Goal: Task Accomplishment & Management: Complete application form

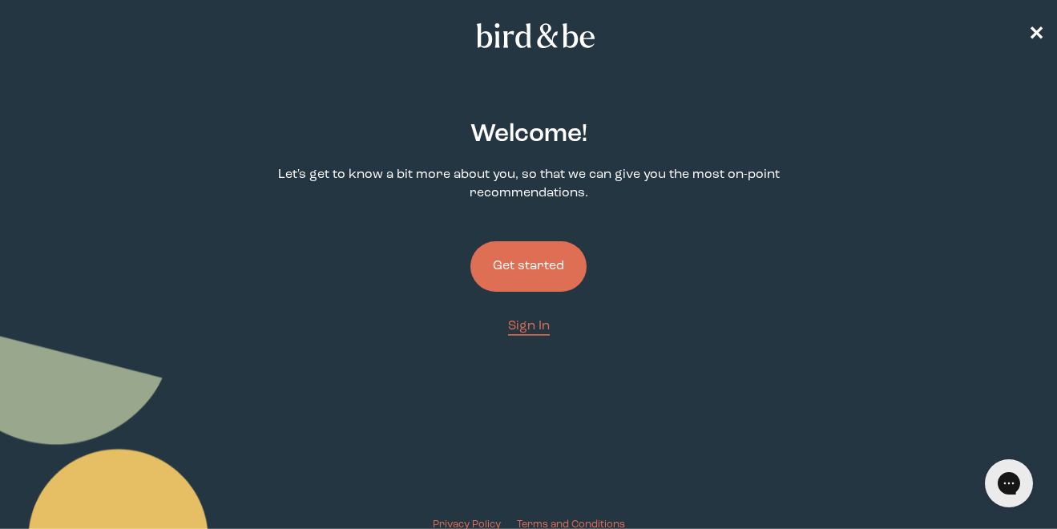
click at [519, 276] on button "Get started" at bounding box center [528, 266] width 116 height 50
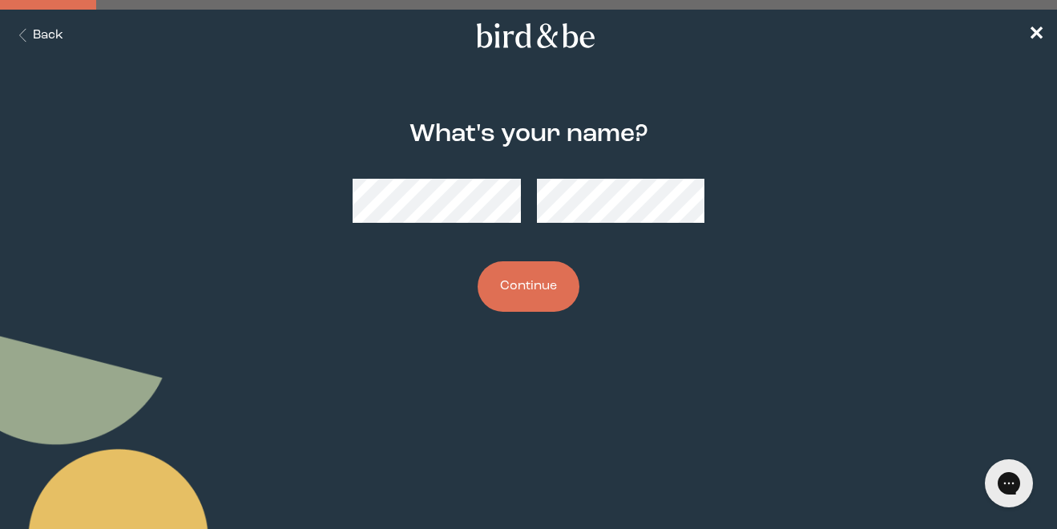
click at [545, 299] on button "Continue" at bounding box center [529, 286] width 102 height 50
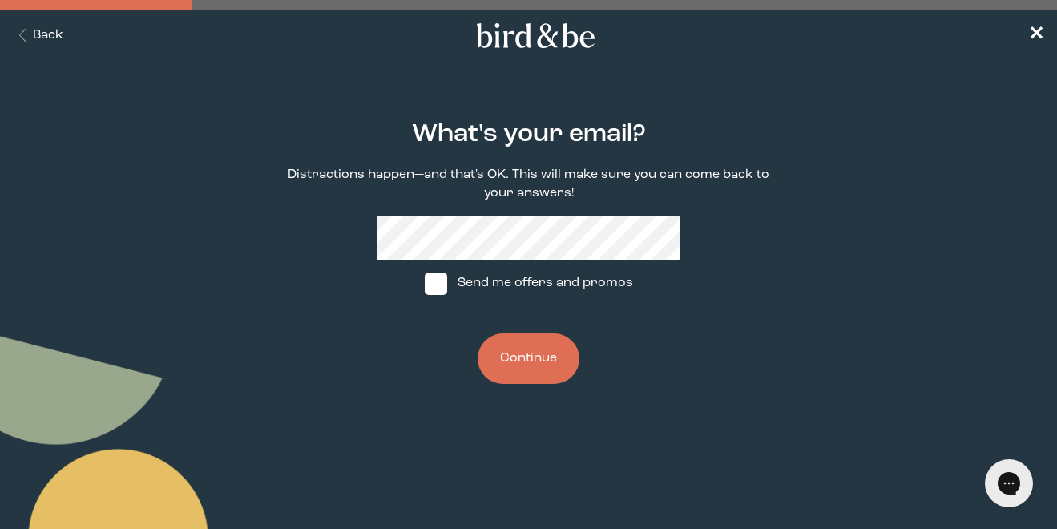
click at [528, 352] on button "Continue" at bounding box center [529, 358] width 102 height 50
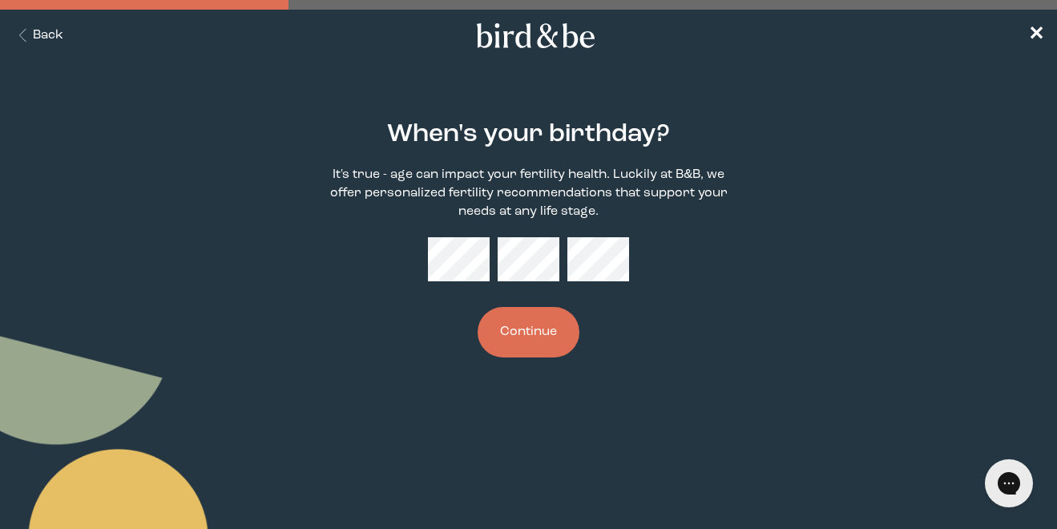
click at [518, 337] on button "Continue" at bounding box center [529, 332] width 102 height 50
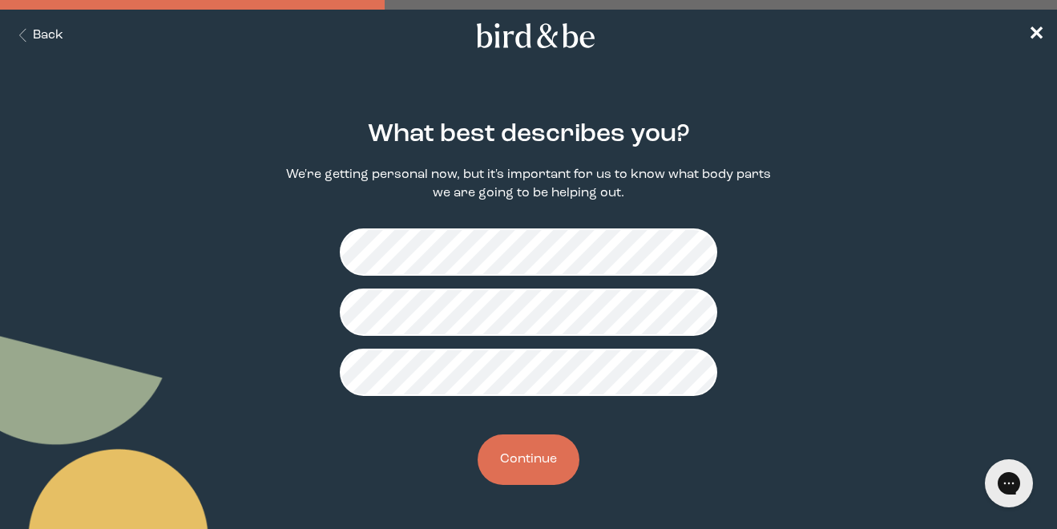
click at [503, 479] on button "Continue" at bounding box center [529, 459] width 102 height 50
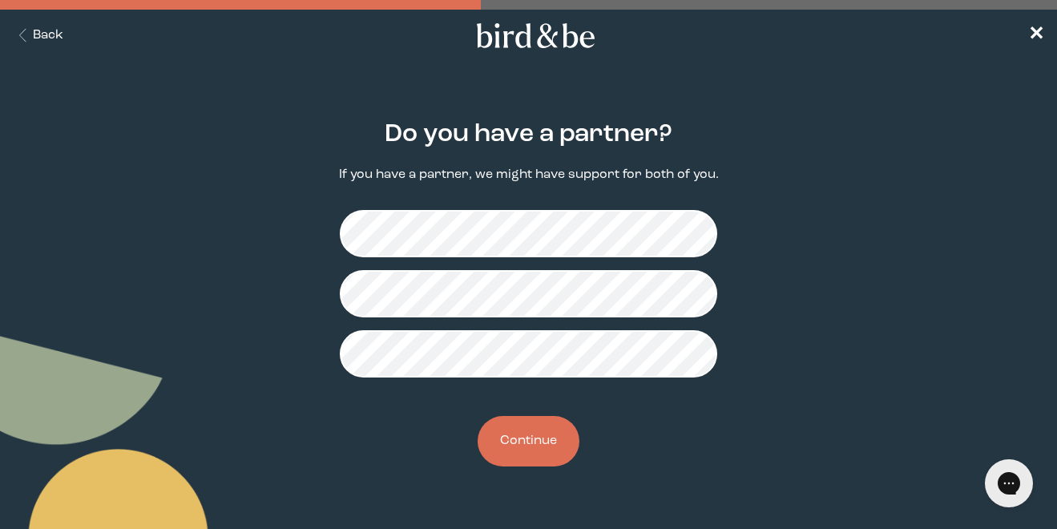
click at [533, 425] on button "Continue" at bounding box center [529, 441] width 102 height 50
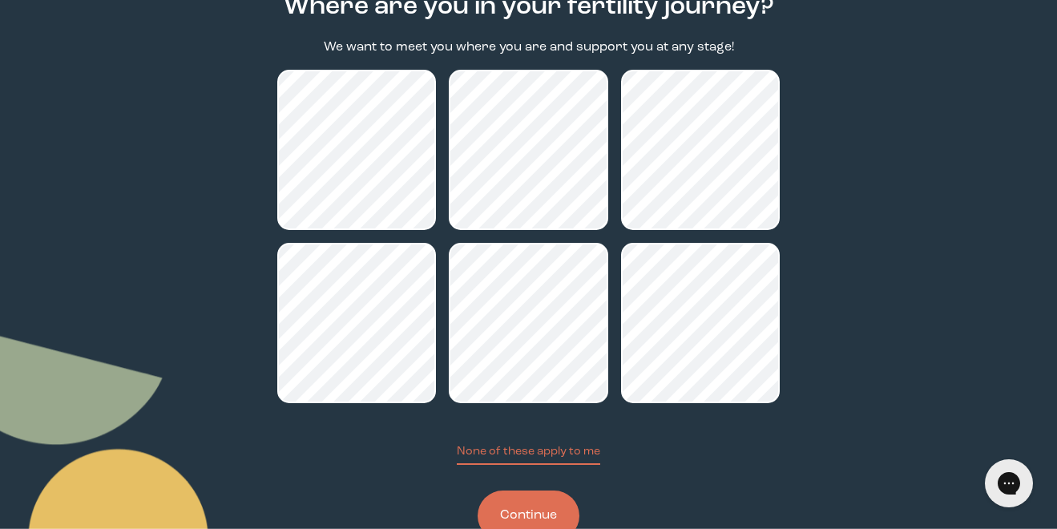
scroll to position [161, 0]
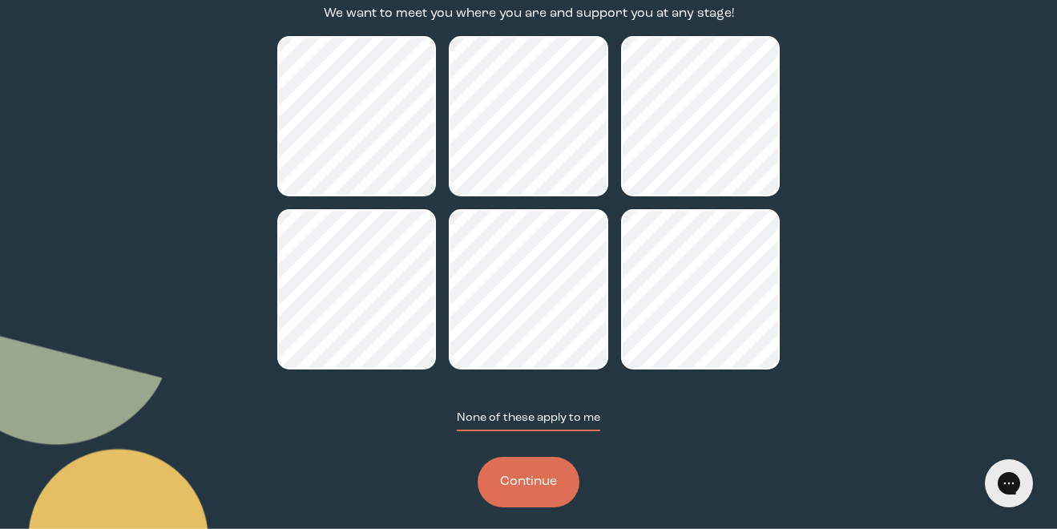
click at [585, 417] on button "None of these apply to me" at bounding box center [528, 420] width 143 height 22
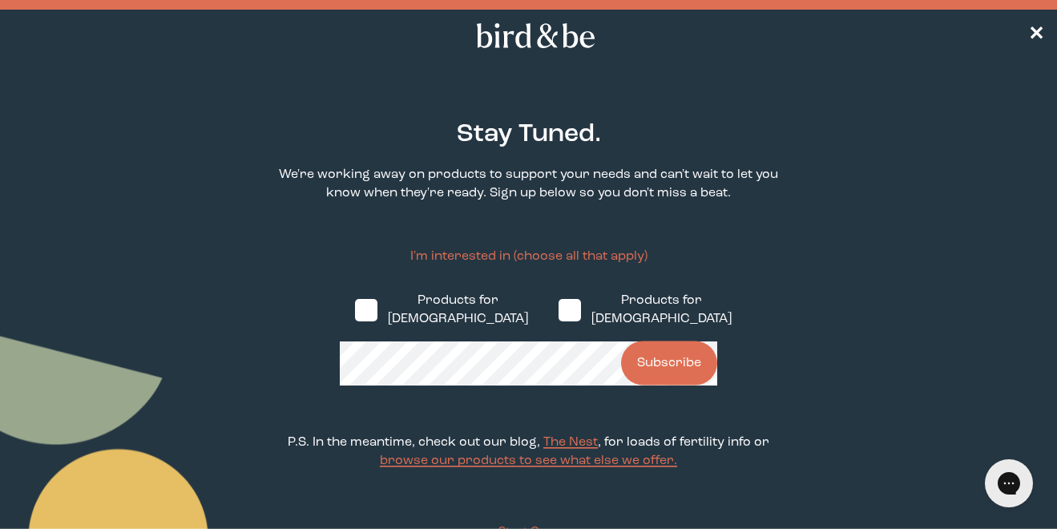
click at [558, 307] on span at bounding box center [569, 310] width 22 height 22
click at [558, 309] on input "Products for [DEMOGRAPHIC_DATA]" at bounding box center [558, 309] width 1 height 1
checkbox input "true"
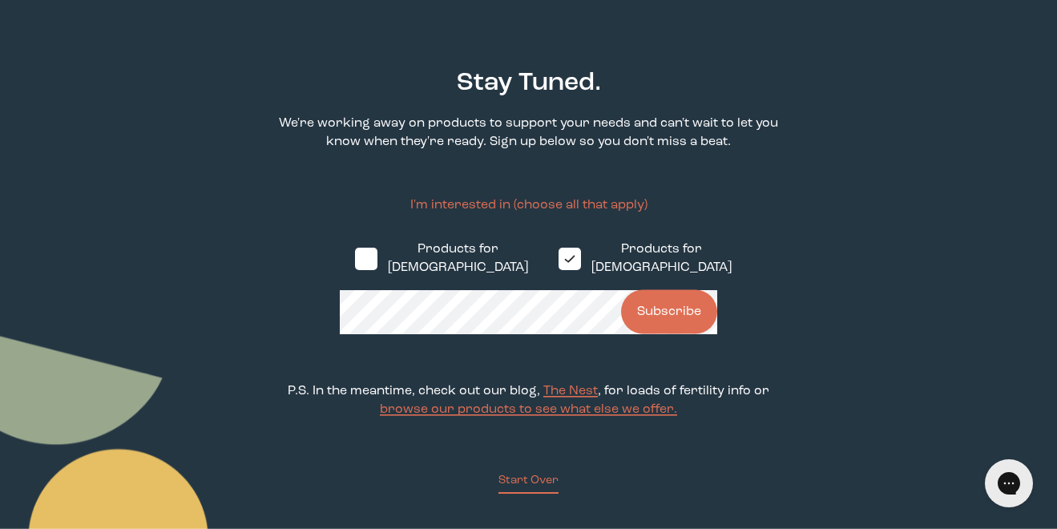
scroll to position [49, 0]
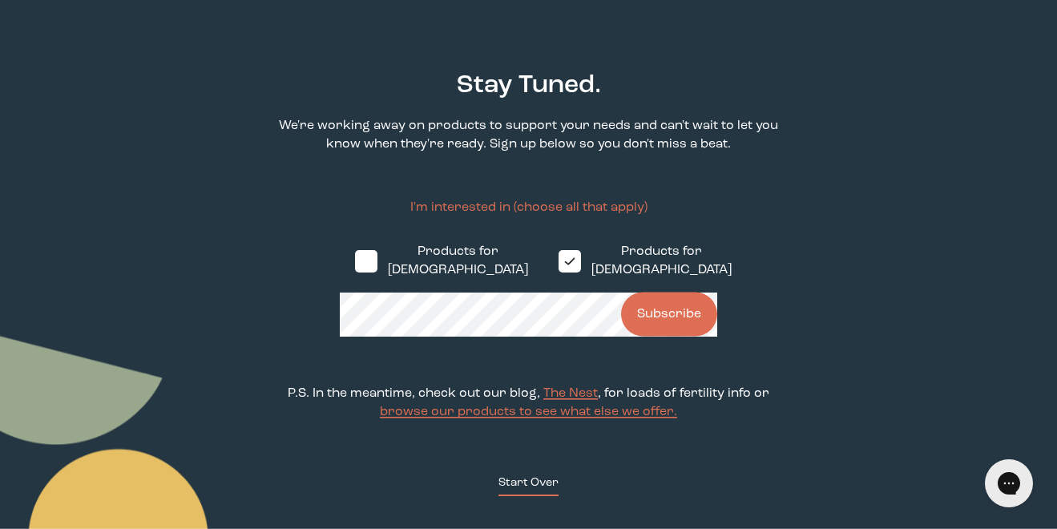
click at [530, 495] on button "Start Over" at bounding box center [528, 485] width 60 height 22
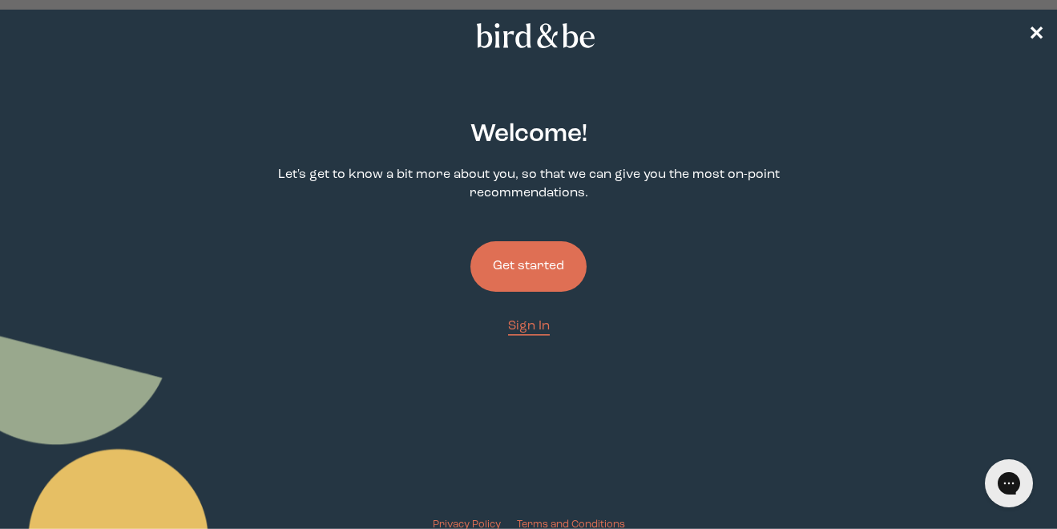
click at [519, 260] on button "Get started" at bounding box center [528, 266] width 116 height 50
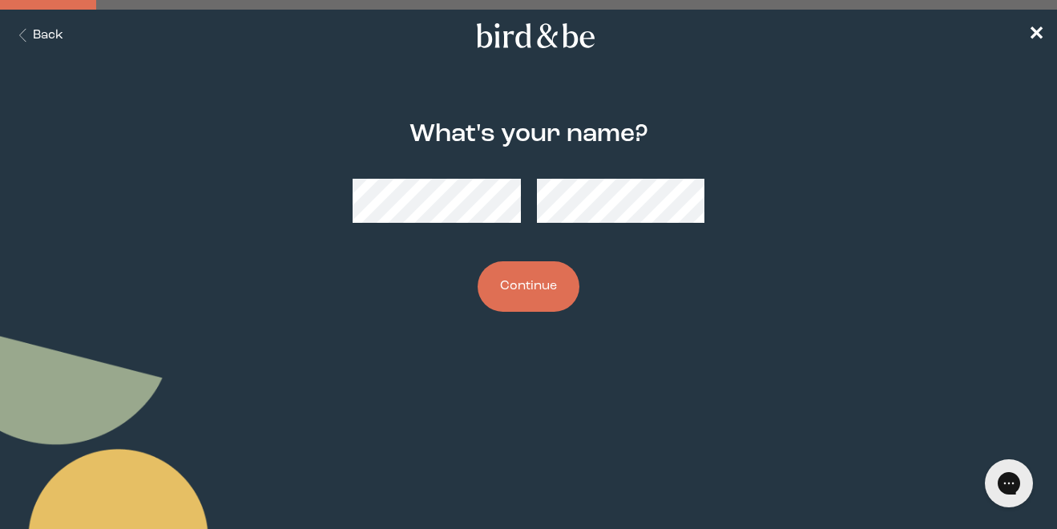
click at [518, 298] on button "Continue" at bounding box center [529, 286] width 102 height 50
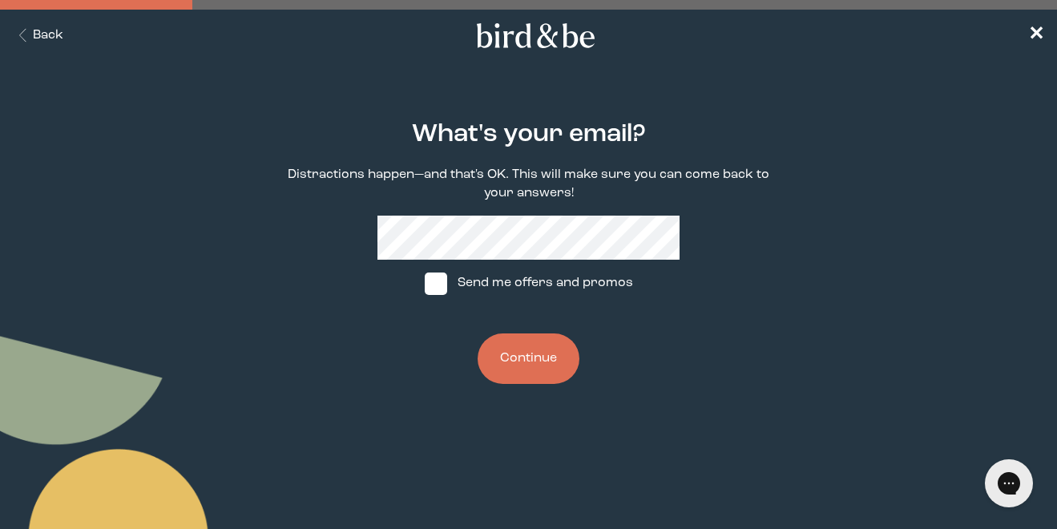
click at [519, 366] on button "Continue" at bounding box center [529, 358] width 102 height 50
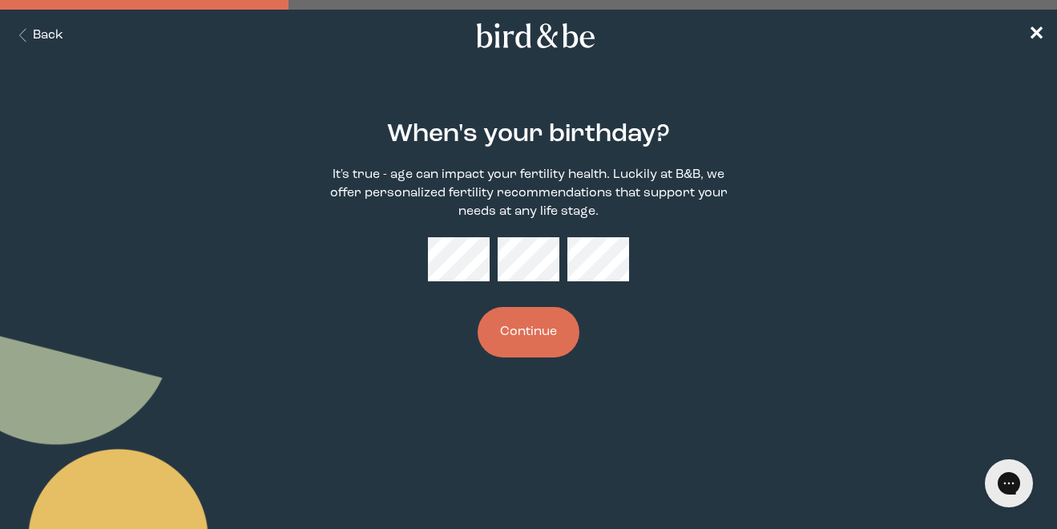
click at [530, 332] on button "Continue" at bounding box center [529, 332] width 102 height 50
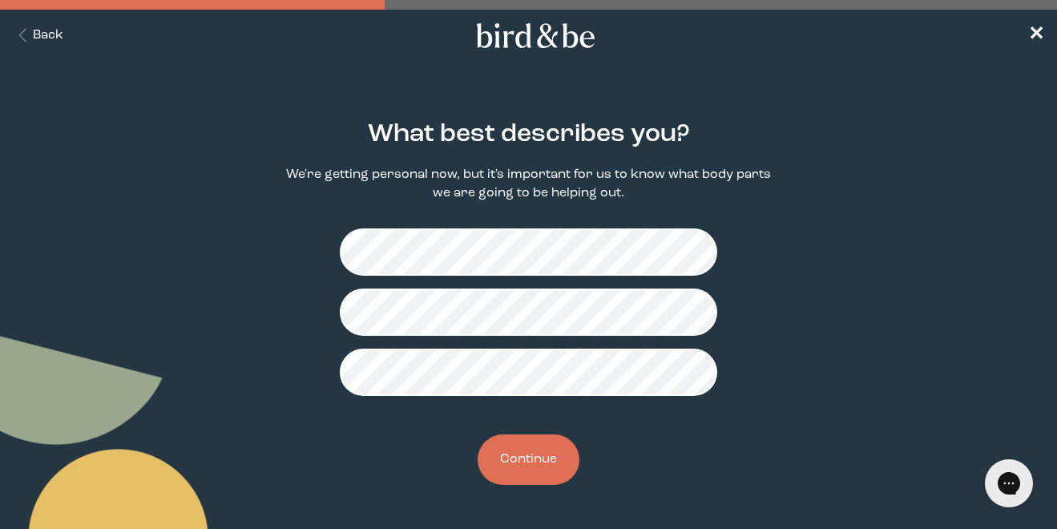
click at [526, 471] on button "Continue" at bounding box center [529, 459] width 102 height 50
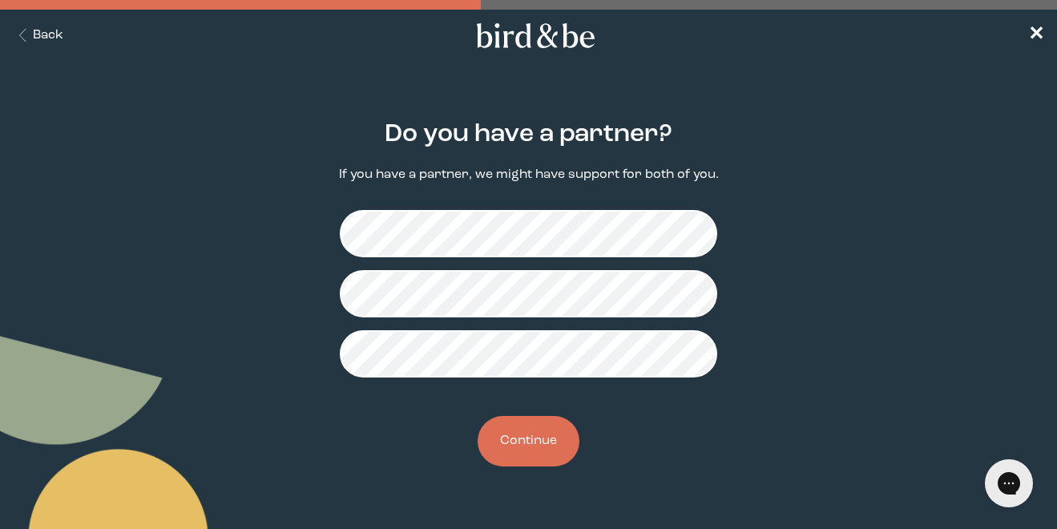
click at [534, 453] on button "Continue" at bounding box center [529, 441] width 102 height 50
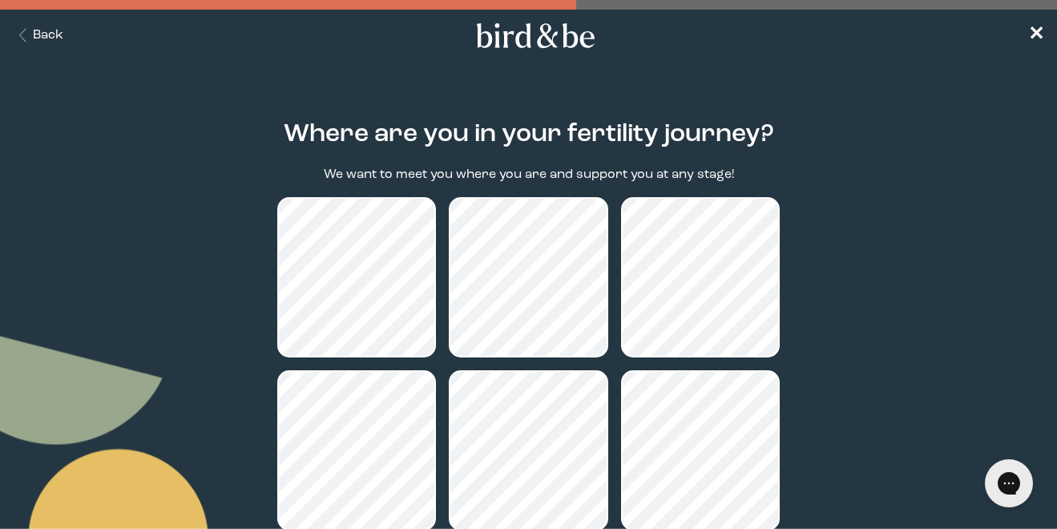
scroll to position [44, 0]
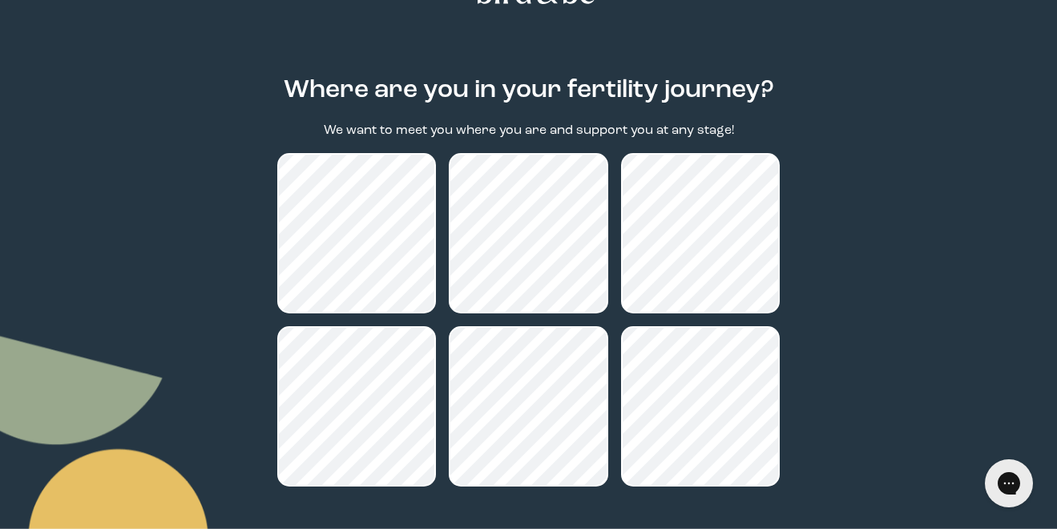
click at [837, 241] on main "Where are you in your fertility journey? We want to meet you where you are and …" at bounding box center [528, 350] width 1057 height 625
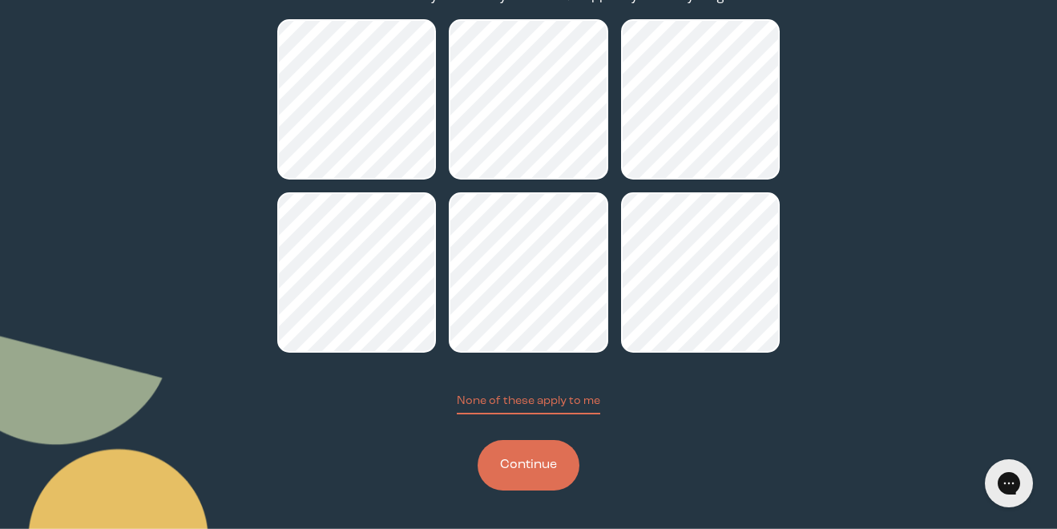
click at [534, 464] on button "Continue" at bounding box center [529, 465] width 102 height 50
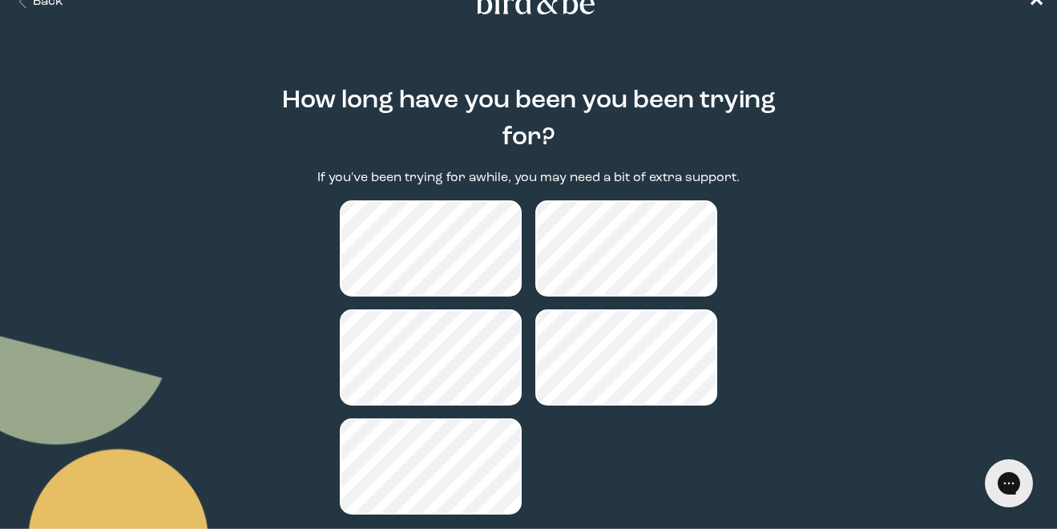
scroll to position [134, 0]
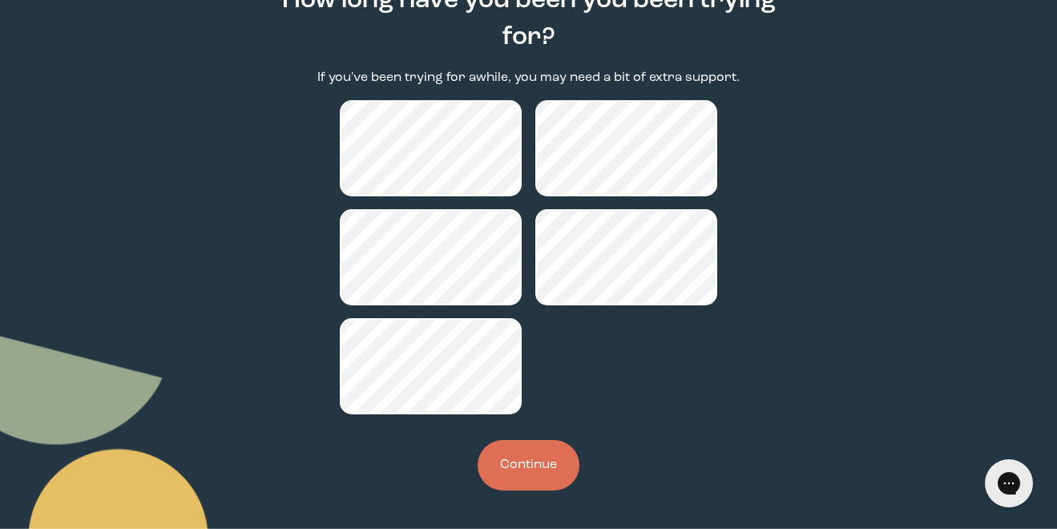
click at [524, 474] on button "Continue" at bounding box center [529, 465] width 102 height 50
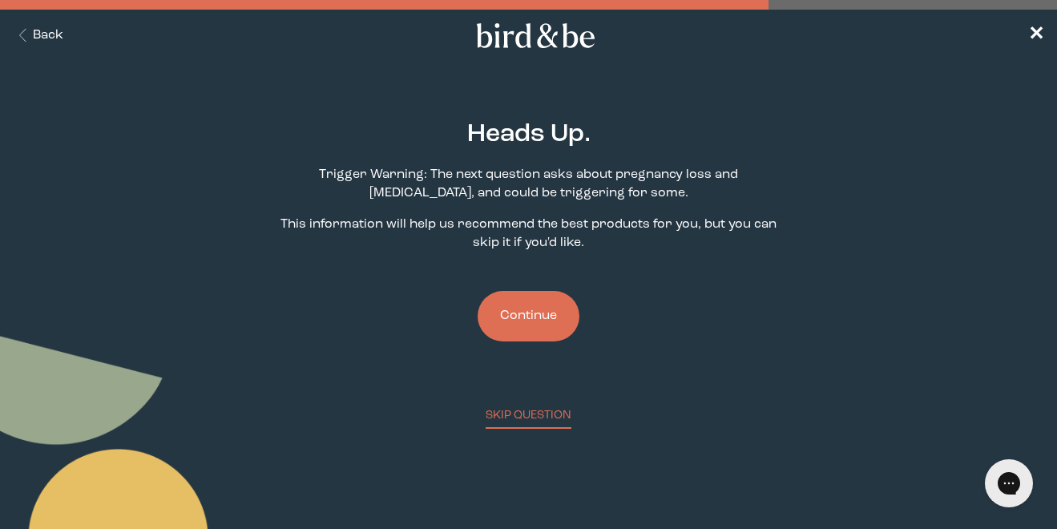
click at [522, 314] on button "Continue" at bounding box center [529, 316] width 102 height 50
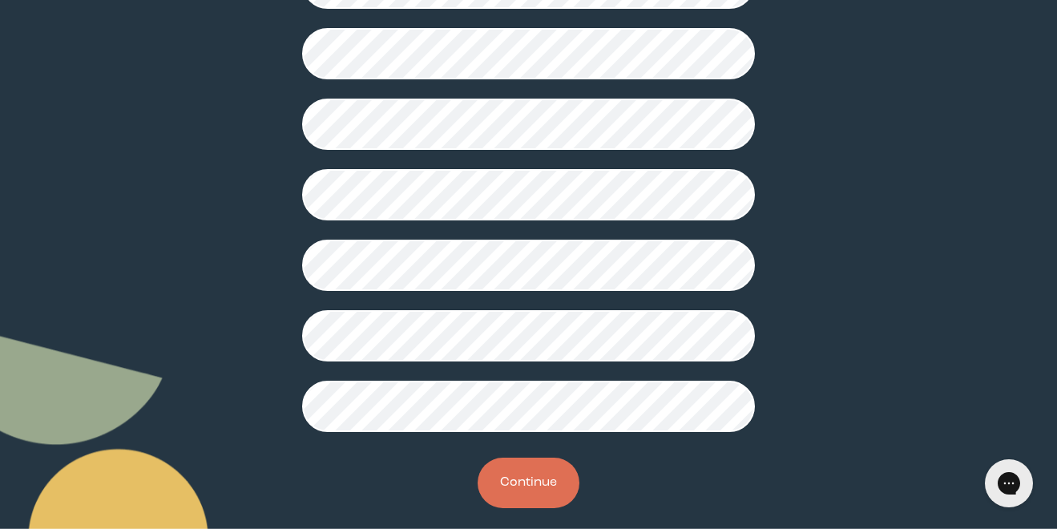
scroll to position [455, 0]
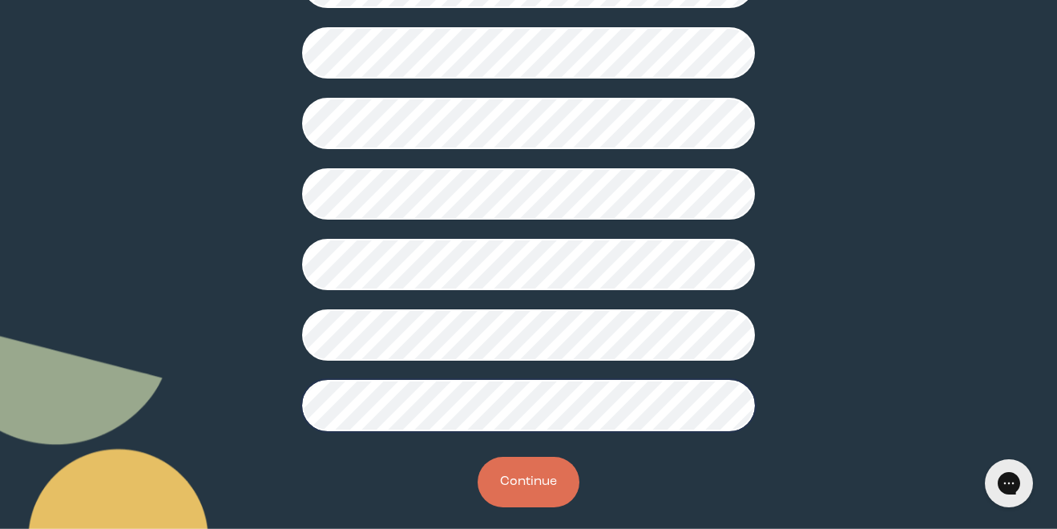
click at [522, 468] on button "Continue" at bounding box center [529, 482] width 102 height 50
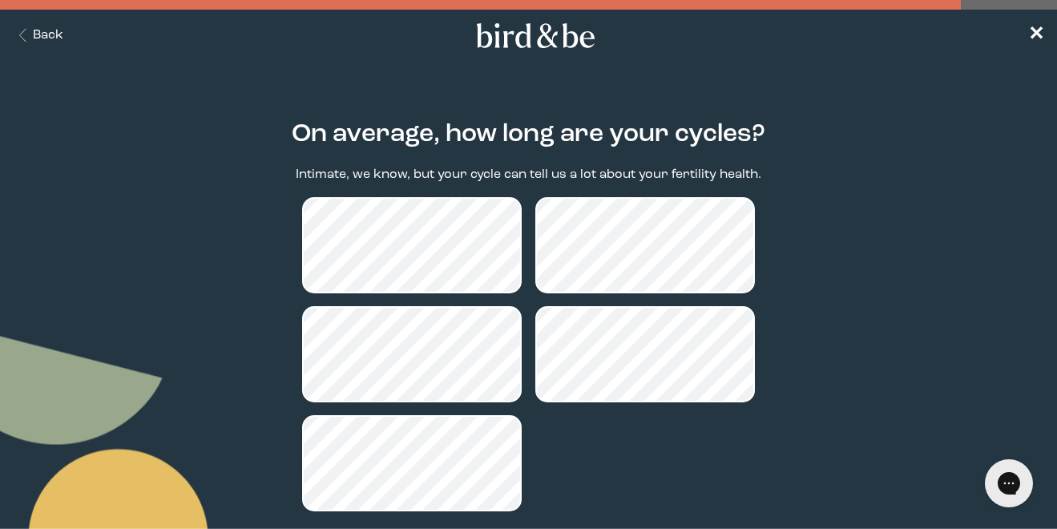
scroll to position [97, 0]
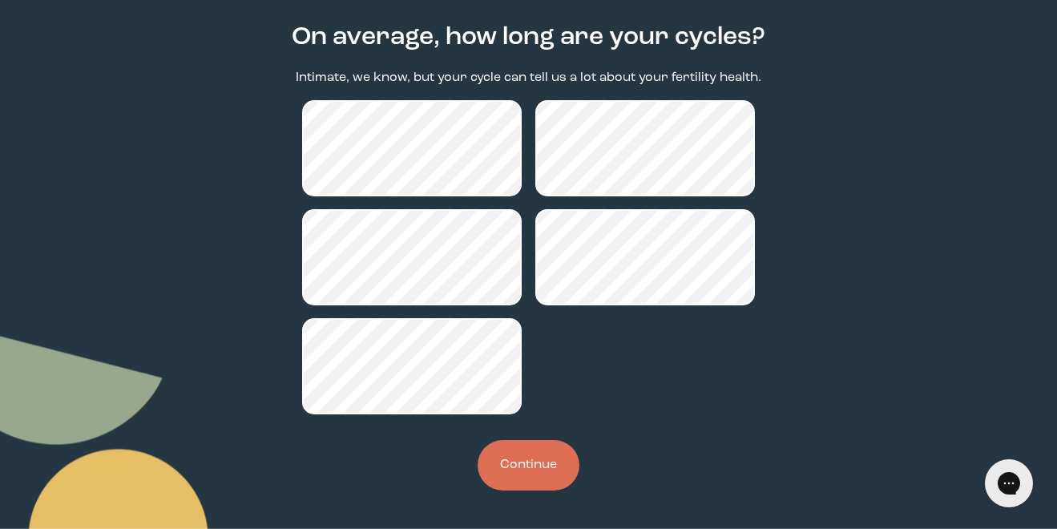
click at [511, 465] on button "Continue" at bounding box center [529, 465] width 102 height 50
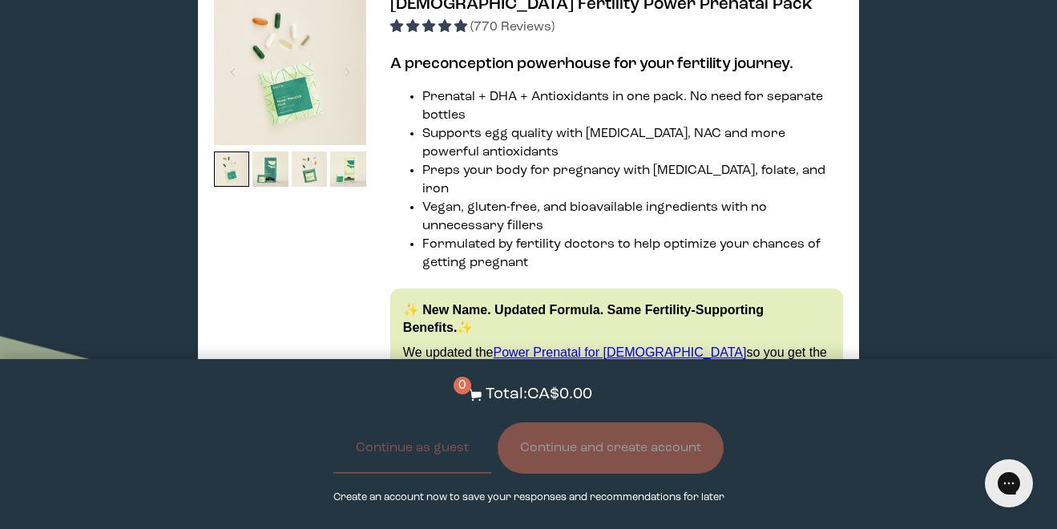
scroll to position [2540, 0]
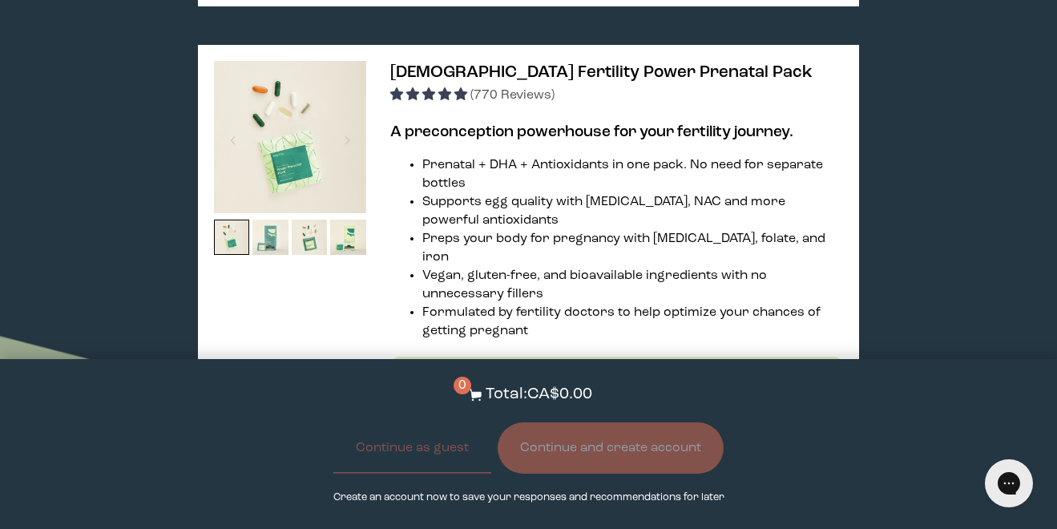
click at [271, 241] on img at bounding box center [270, 238] width 36 height 36
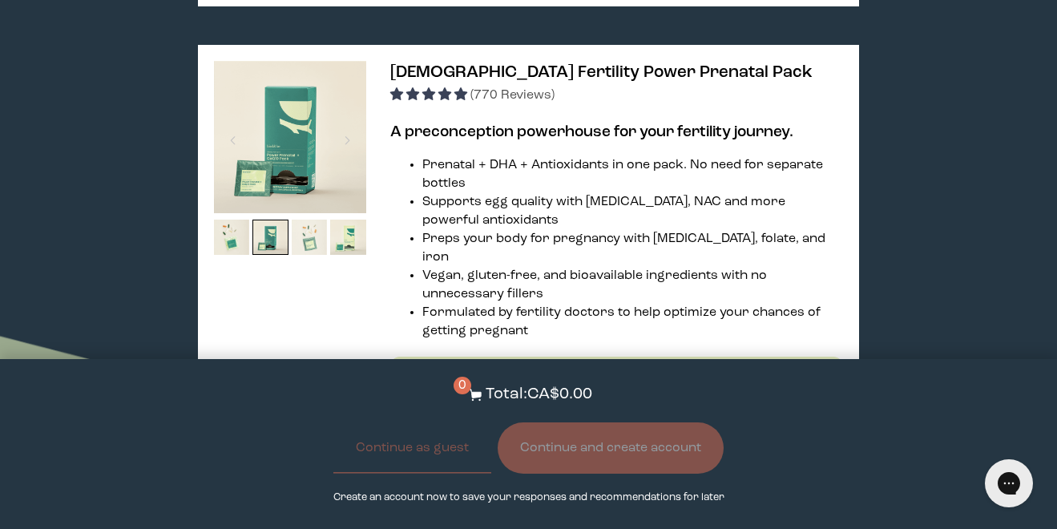
click at [300, 238] on img at bounding box center [310, 238] width 36 height 36
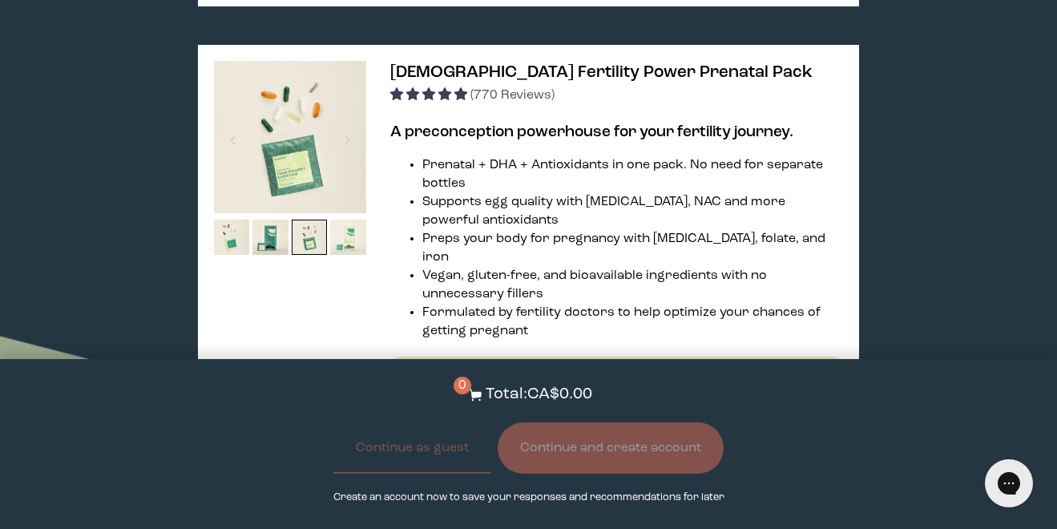
click at [353, 238] on img at bounding box center [348, 238] width 36 height 36
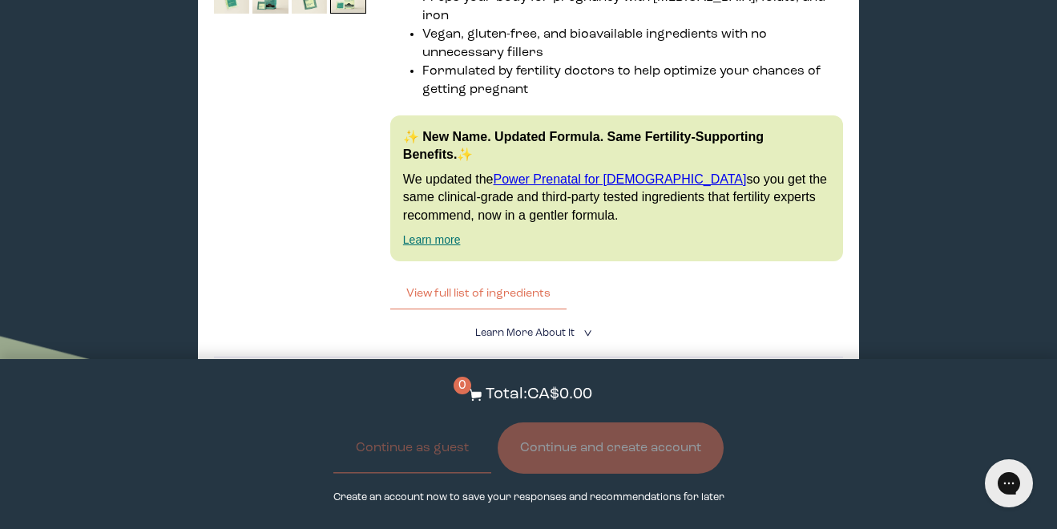
scroll to position [2782, 0]
click at [477, 276] on button "View full list of ingredients" at bounding box center [478, 292] width 176 height 32
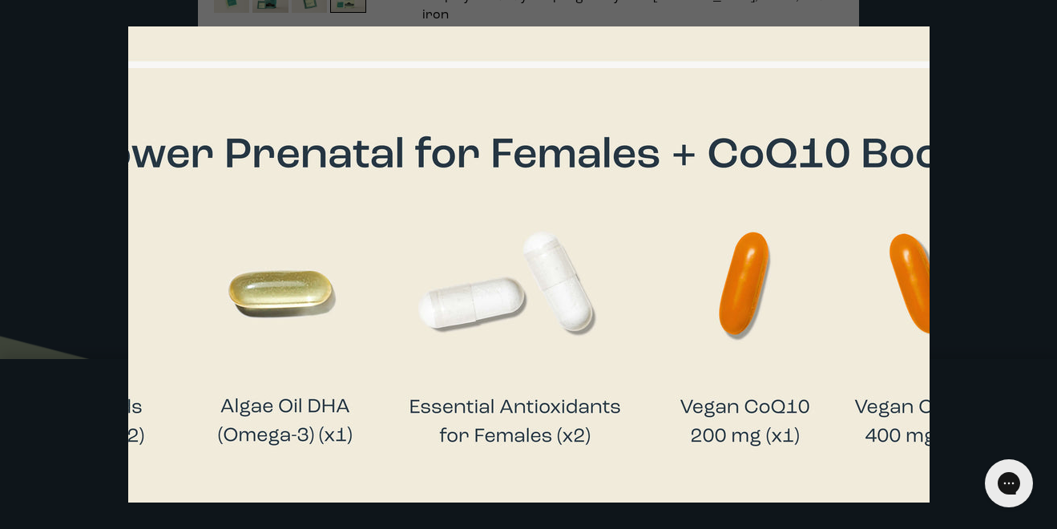
scroll to position [586, 768]
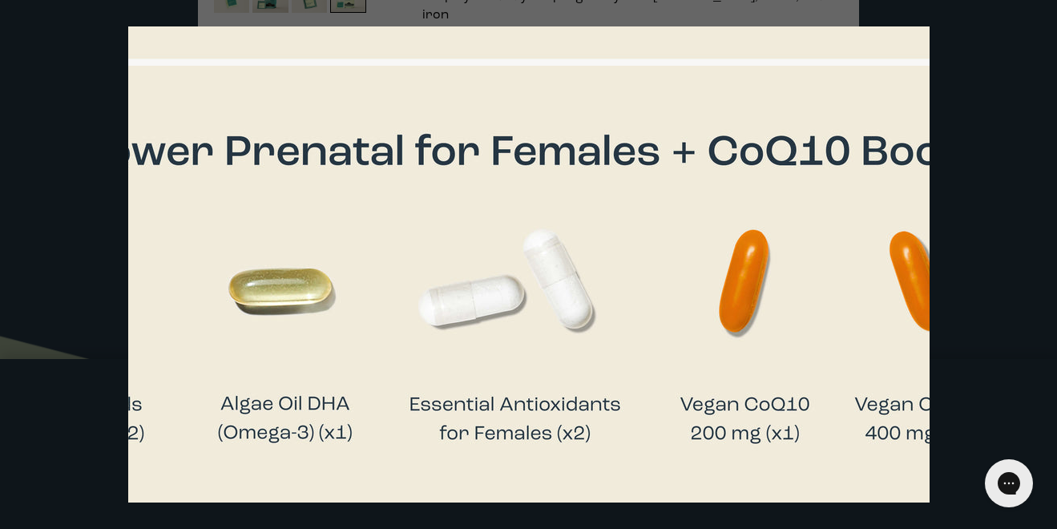
click at [997, 183] on div at bounding box center [528, 264] width 1057 height 529
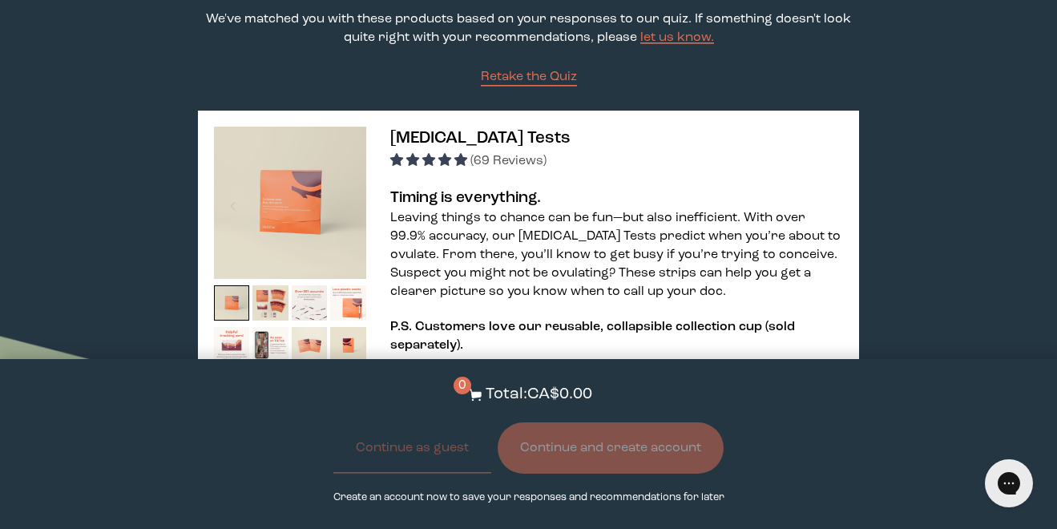
scroll to position [0, 0]
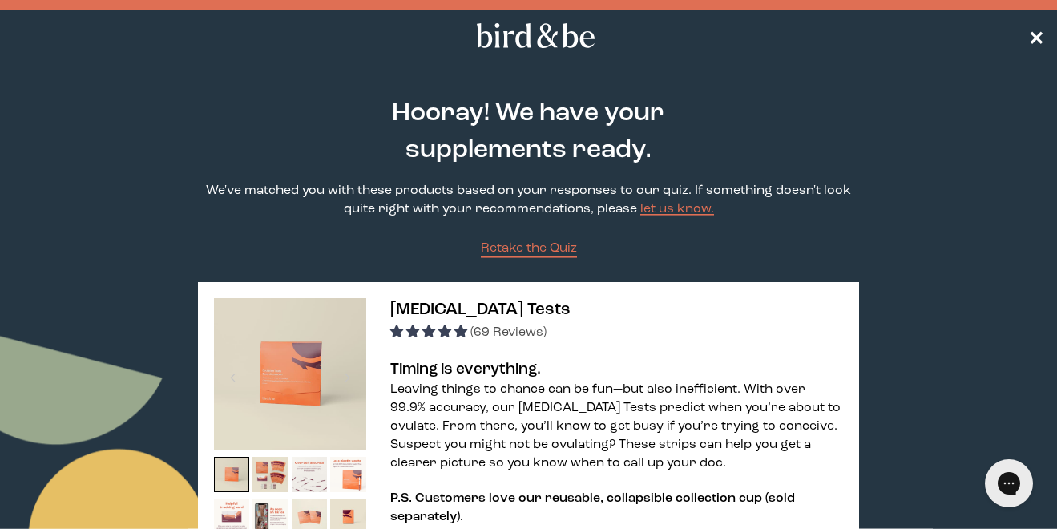
click at [1039, 32] on span "✕" at bounding box center [1036, 35] width 16 height 19
